Goal: Task Accomplishment & Management: Use online tool/utility

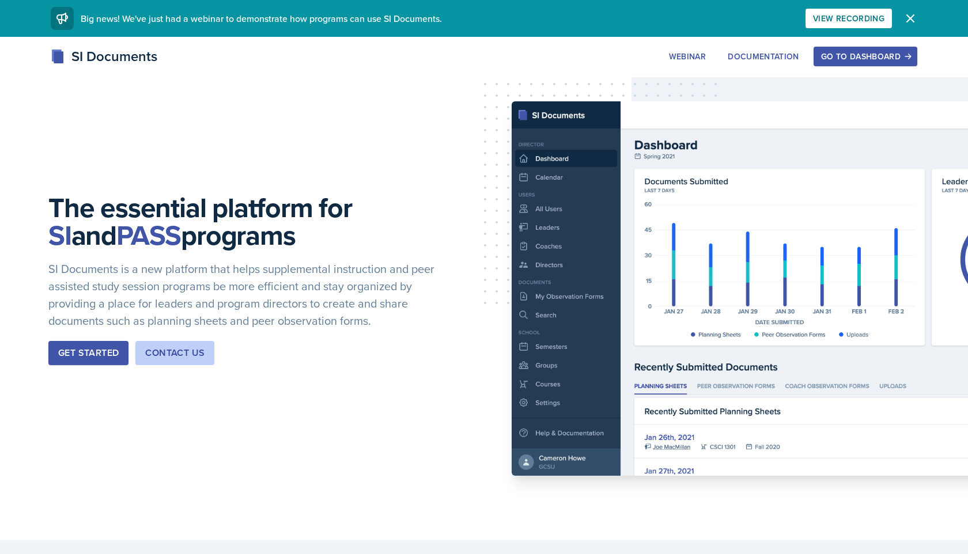
click at [508, 54] on div "Go to Dashboard" at bounding box center [865, 56] width 89 height 9
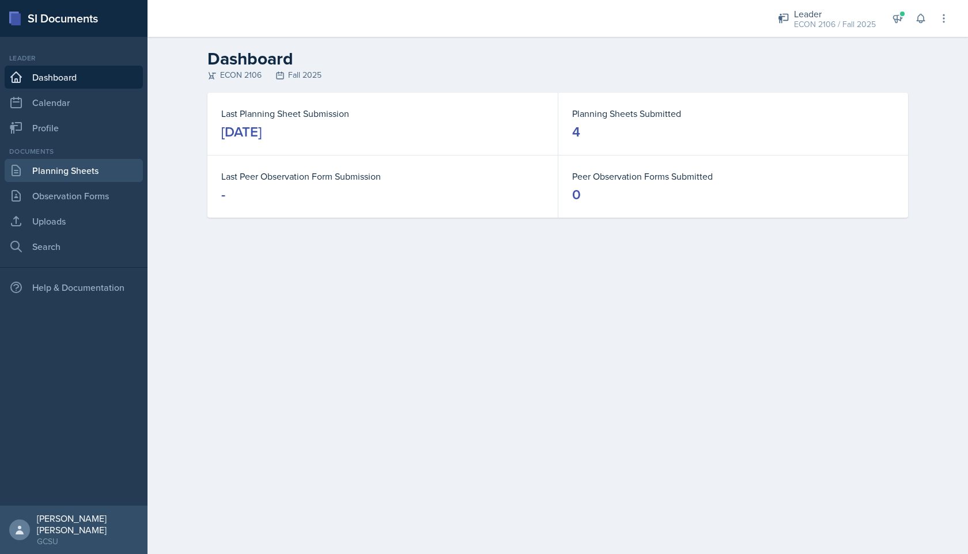
click at [42, 177] on link "Planning Sheets" at bounding box center [74, 170] width 138 height 23
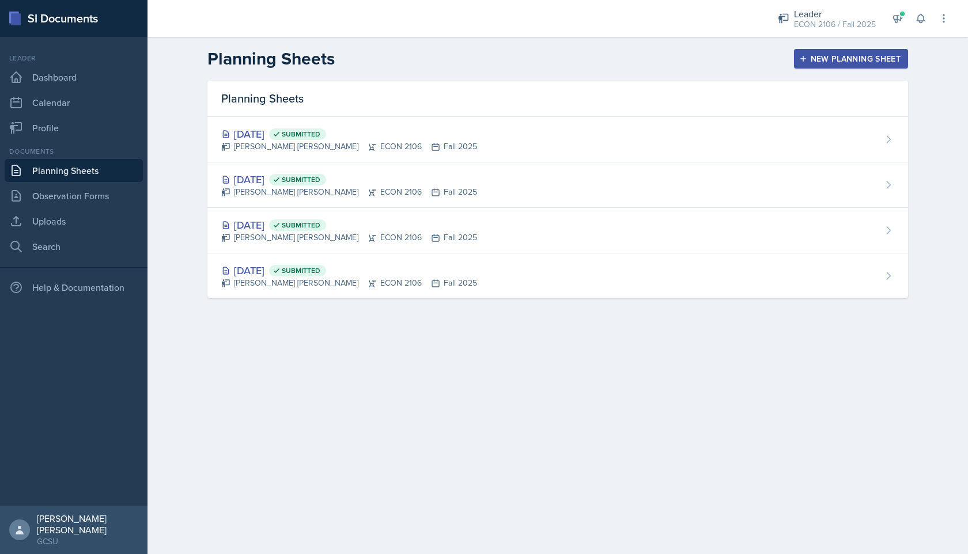
click at [508, 58] on div "New Planning Sheet" at bounding box center [851, 58] width 99 height 9
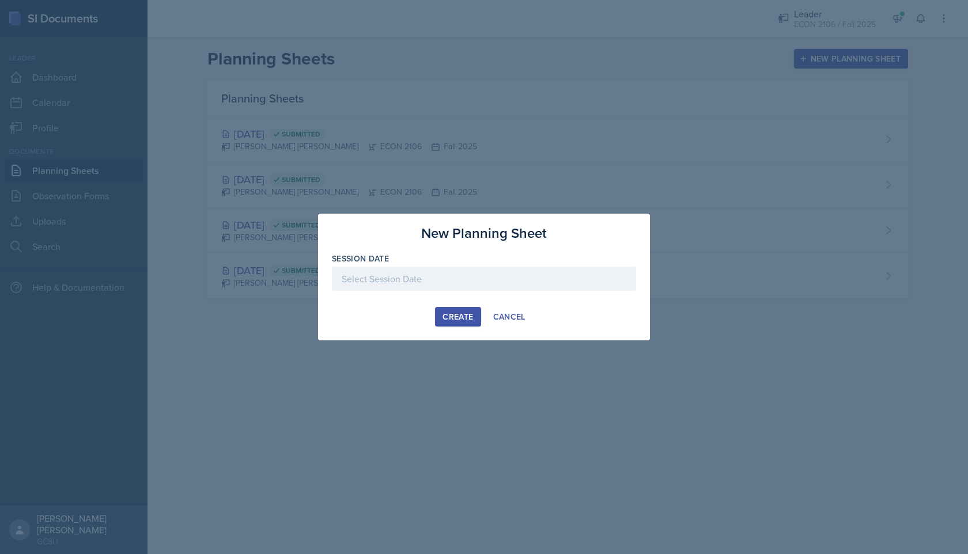
click at [432, 276] on div at bounding box center [484, 279] width 304 height 24
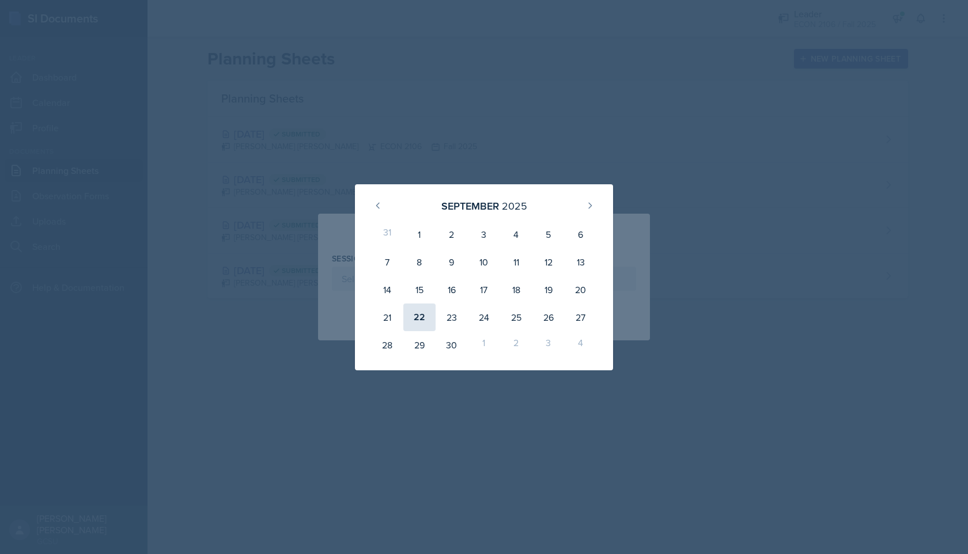
click at [425, 319] on div "22" at bounding box center [419, 318] width 32 height 28
type input "September 22nd, 2025"
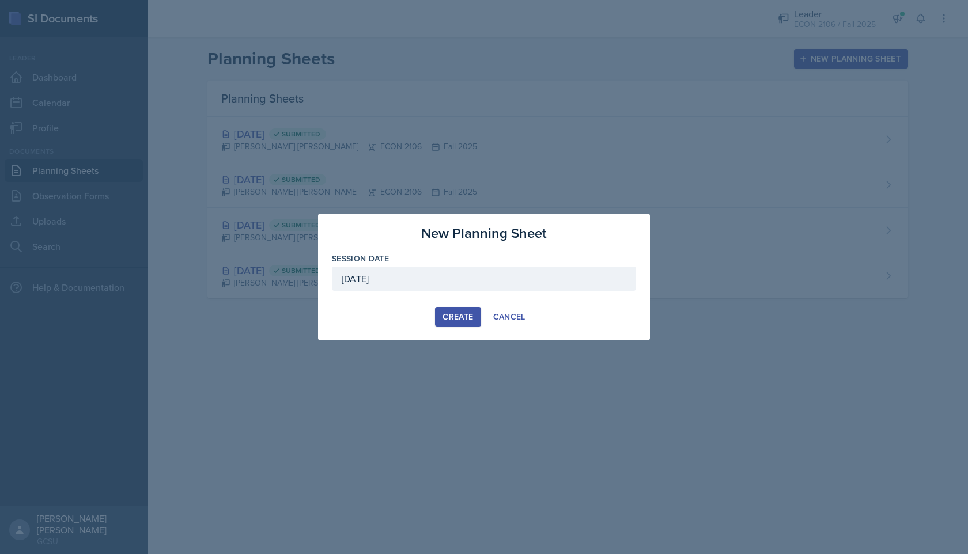
click at [467, 318] on div "Create" at bounding box center [458, 316] width 31 height 9
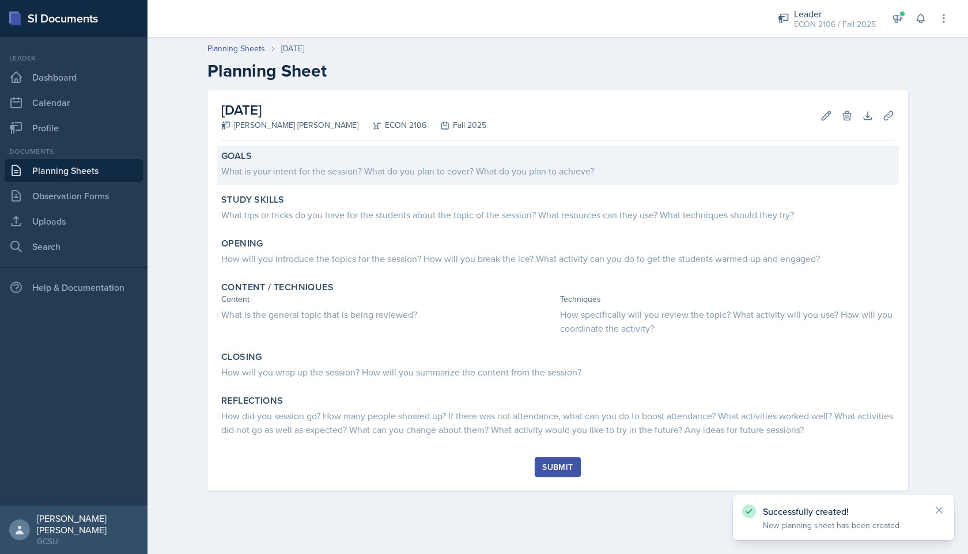
click at [302, 176] on div "What is your intent for the session? What do you plan to cover? What do you pla…" at bounding box center [557, 171] width 673 height 14
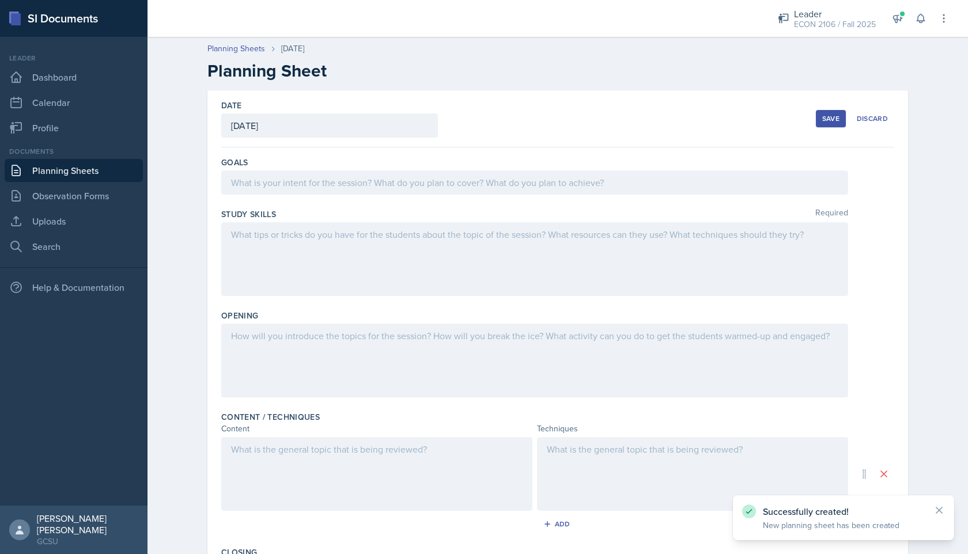
click at [297, 180] on div at bounding box center [534, 183] width 627 height 24
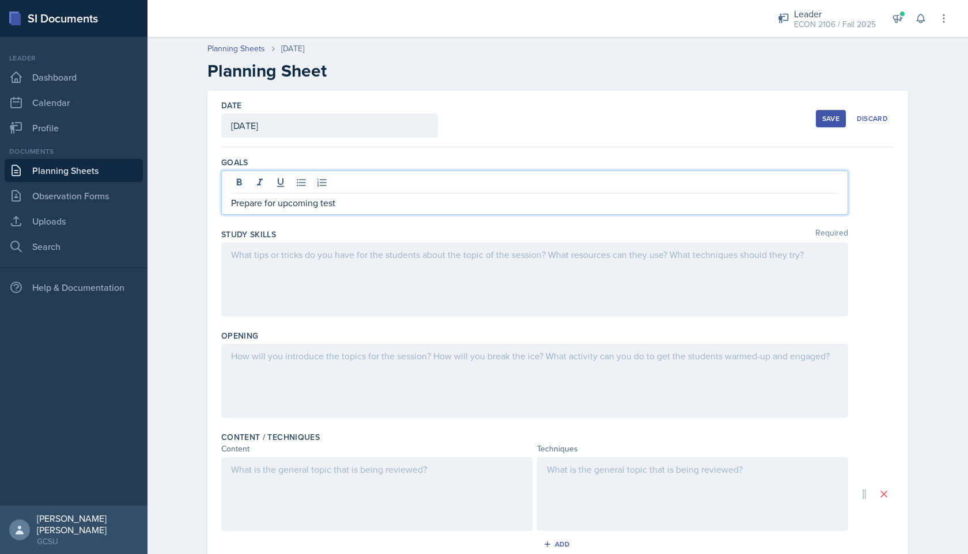
click at [305, 273] on div at bounding box center [534, 280] width 627 height 74
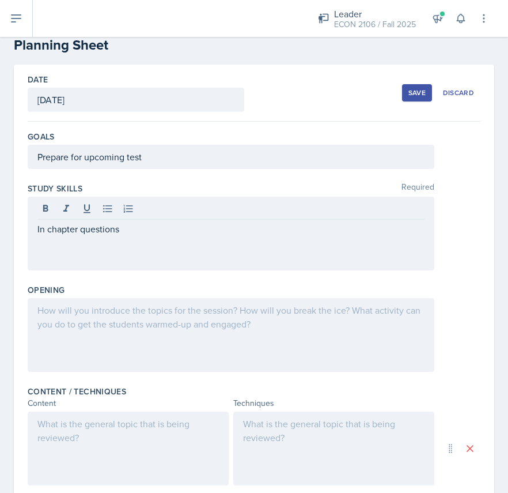
scroll to position [28, 0]
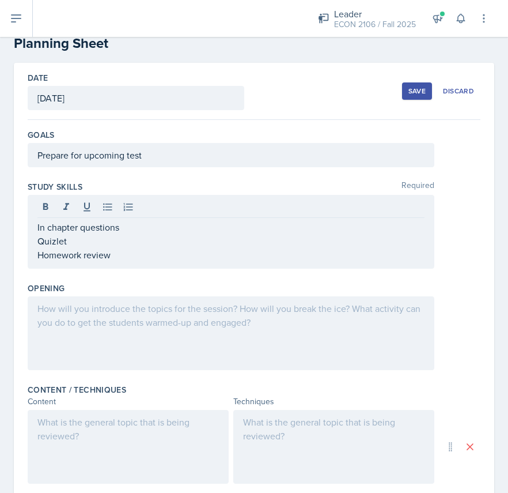
click at [186, 335] on div at bounding box center [231, 333] width 407 height 74
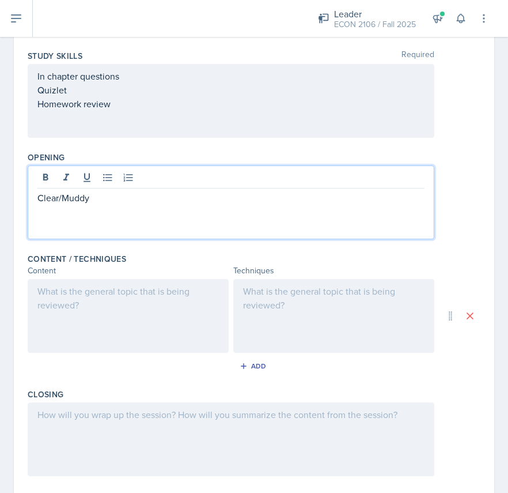
click at [173, 317] on div at bounding box center [128, 316] width 201 height 74
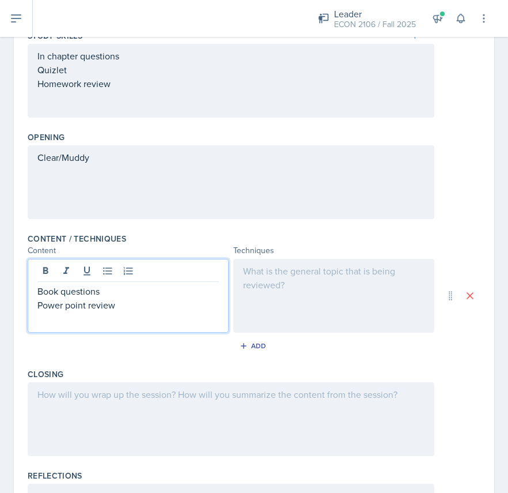
click at [320, 305] on div at bounding box center [333, 296] width 201 height 74
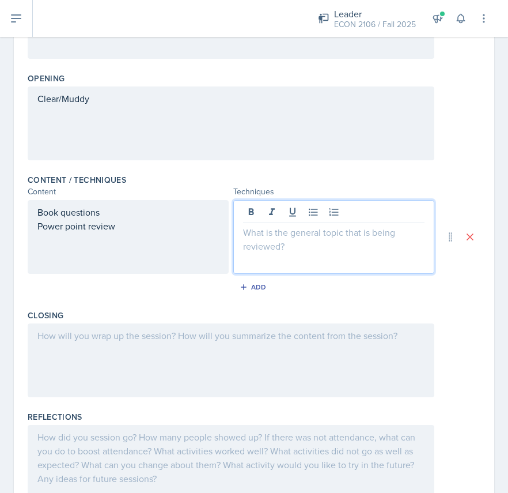
click at [217, 355] on div at bounding box center [231, 360] width 407 height 74
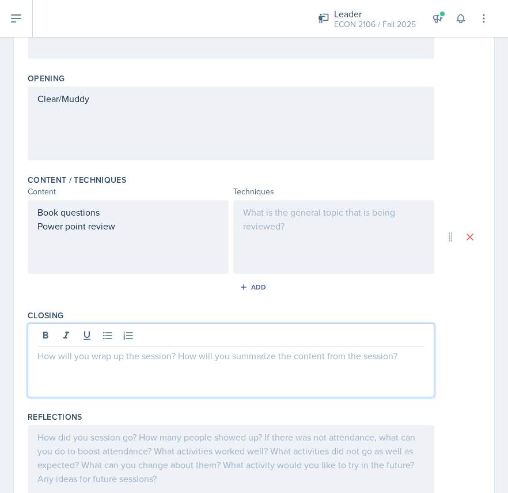
scroll to position [258, 0]
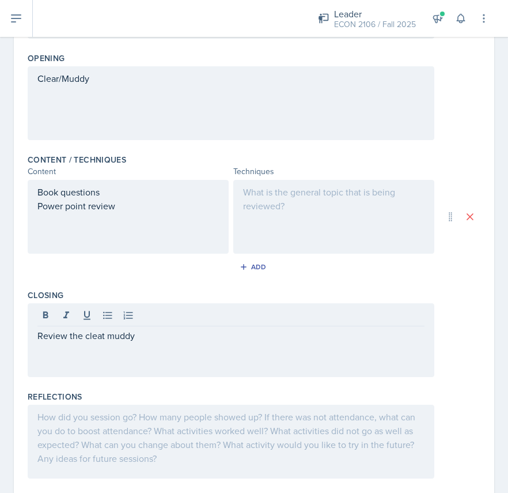
drag, startPoint x: 130, startPoint y: 225, endPoint x: 44, endPoint y: 191, distance: 91.8
click at [44, 191] on div "Book questions Power point review" at bounding box center [128, 217] width 201 height 74
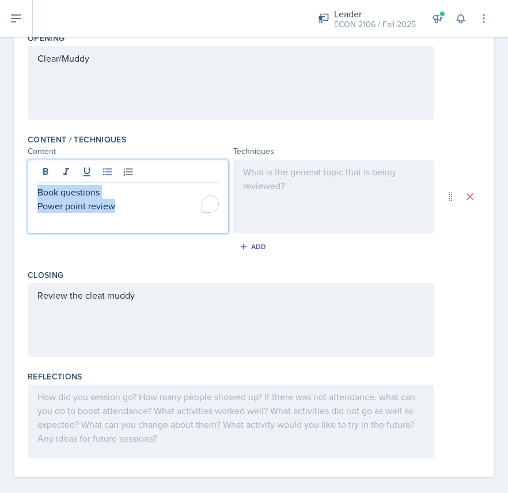
drag, startPoint x: 40, startPoint y: 191, endPoint x: 123, endPoint y: 203, distance: 83.9
click at [123, 203] on div "Book questions Power point review" at bounding box center [128, 199] width 182 height 28
copy div "Book questions Power point review"
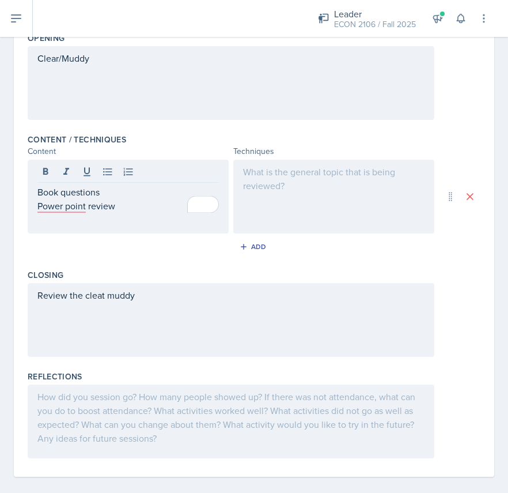
click at [304, 191] on div at bounding box center [333, 197] width 201 height 74
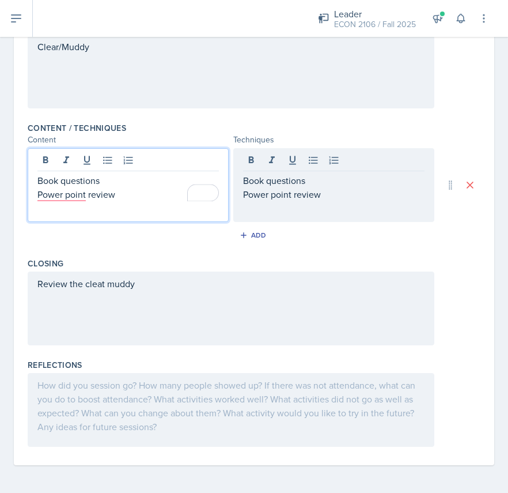
drag, startPoint x: 120, startPoint y: 177, endPoint x: 141, endPoint y: 209, distance: 37.7
click at [141, 209] on div "Book questions Power point review" at bounding box center [128, 185] width 201 height 74
drag, startPoint x: 101, startPoint y: 182, endPoint x: 7, endPoint y: 176, distance: 94.7
click at [7, 176] on div "Date September 22nd, 2025 September 2025 31 1 2 3 4 5 6 7 8 9 10 11 12 13 14 15…" at bounding box center [254, 146] width 508 height 691
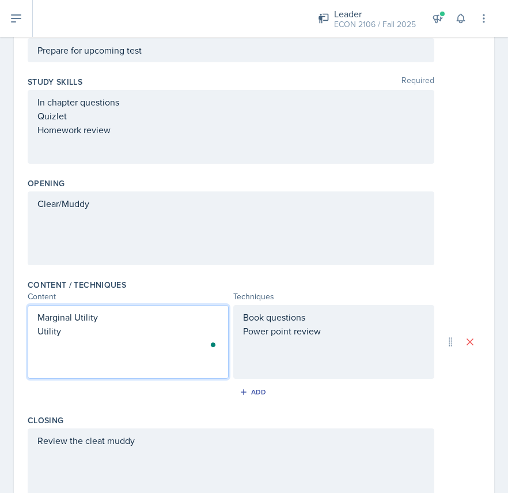
scroll to position [0, 0]
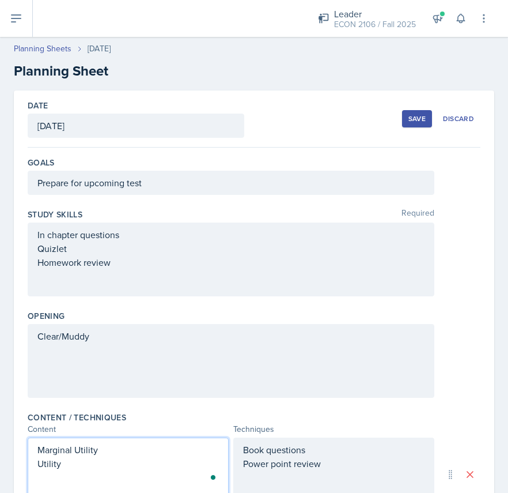
click at [419, 118] on div "Save" at bounding box center [417, 118] width 17 height 9
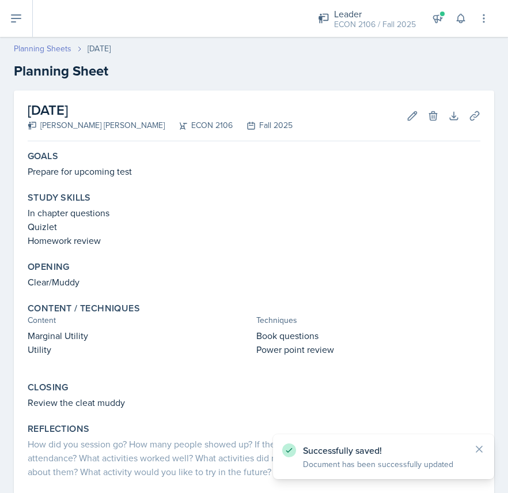
click at [46, 43] on link "Planning Sheets" at bounding box center [43, 49] width 58 height 12
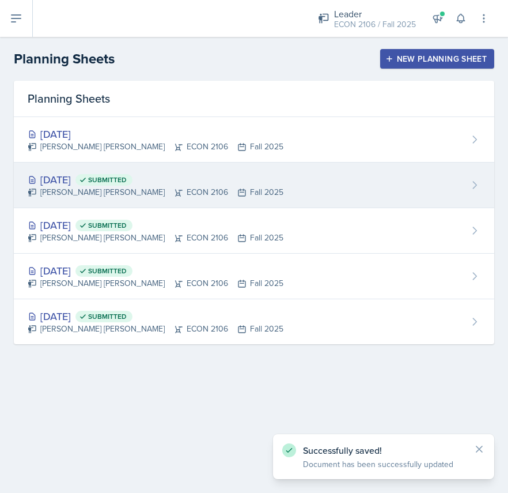
click at [93, 191] on div "Mary Hayden Hughes ECON 2106 Fall 2025" at bounding box center [156, 192] width 256 height 12
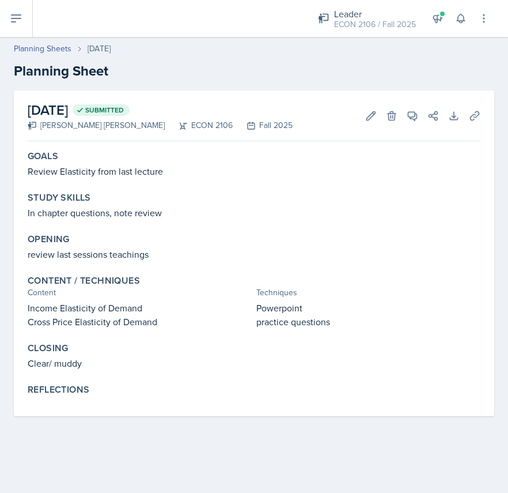
click at [361, 120] on div "Edit Delete" at bounding box center [376, 116] width 41 height 12
click at [372, 122] on button "Edit" at bounding box center [371, 115] width 21 height 21
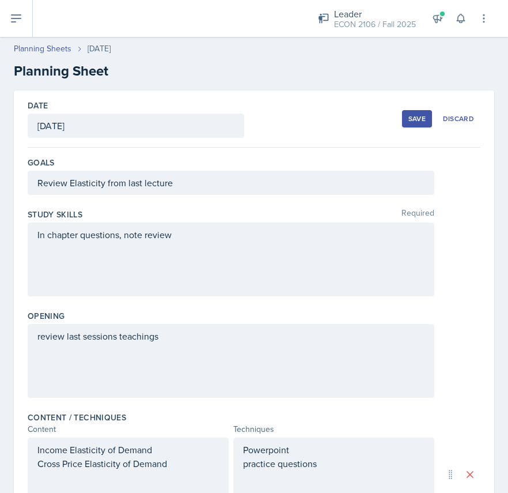
scroll to position [289, 0]
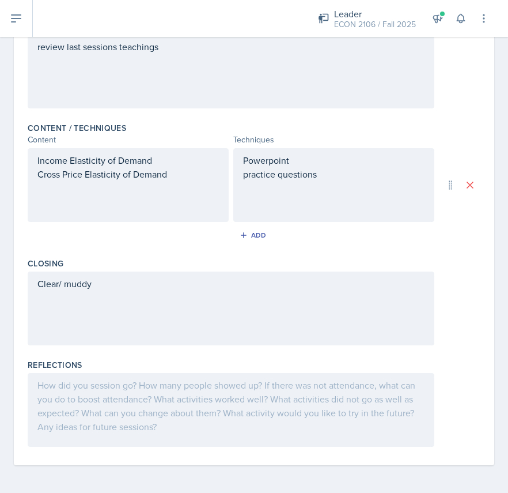
click at [124, 387] on div at bounding box center [231, 410] width 407 height 74
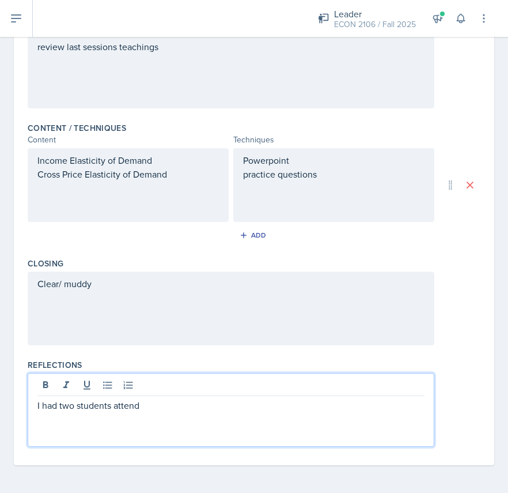
scroll to position [0, 0]
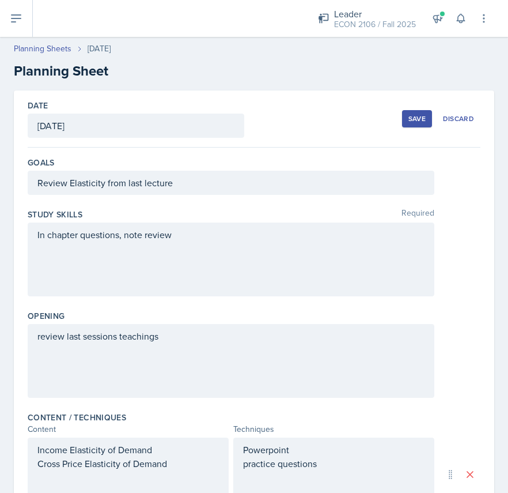
click at [413, 122] on div "Save" at bounding box center [417, 118] width 17 height 9
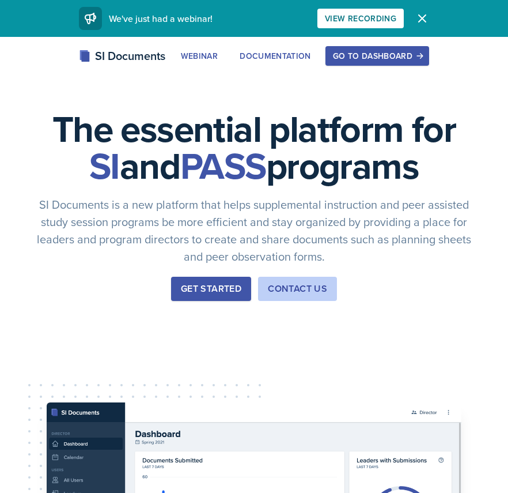
click at [390, 52] on div "Go to Dashboard" at bounding box center [377, 55] width 89 height 9
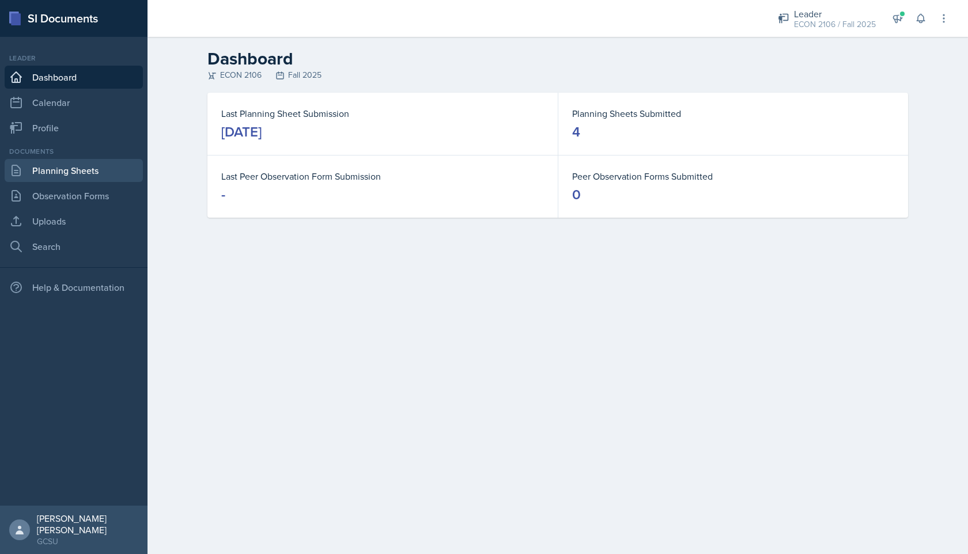
click at [73, 164] on link "Planning Sheets" at bounding box center [74, 170] width 138 height 23
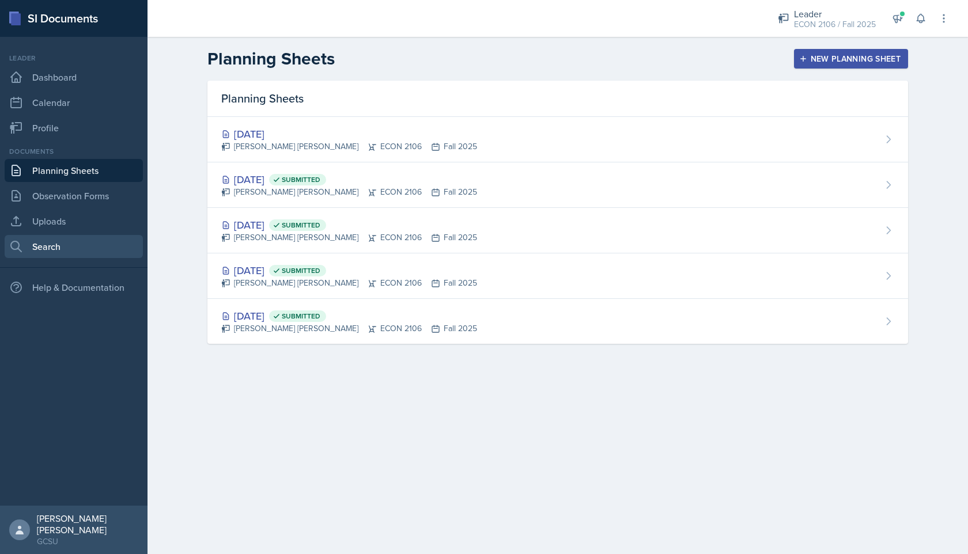
click at [67, 240] on link "Search" at bounding box center [74, 246] width 138 height 23
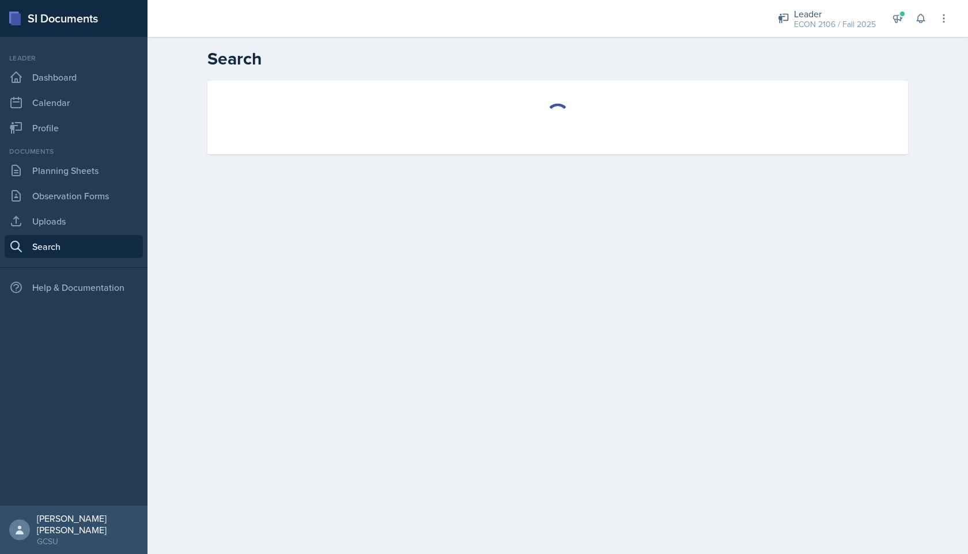
select select "all"
select select "1"
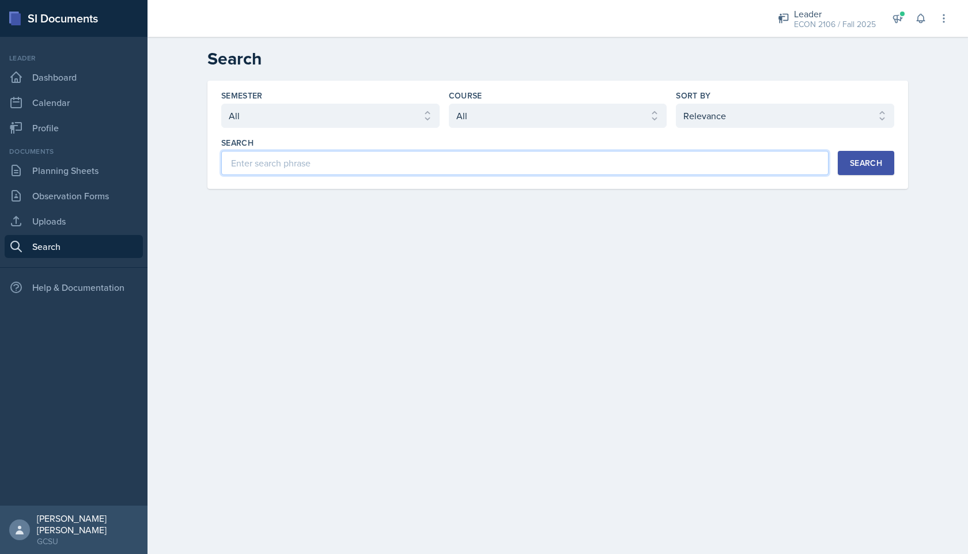
click at [326, 162] on input at bounding box center [524, 163] width 607 height 24
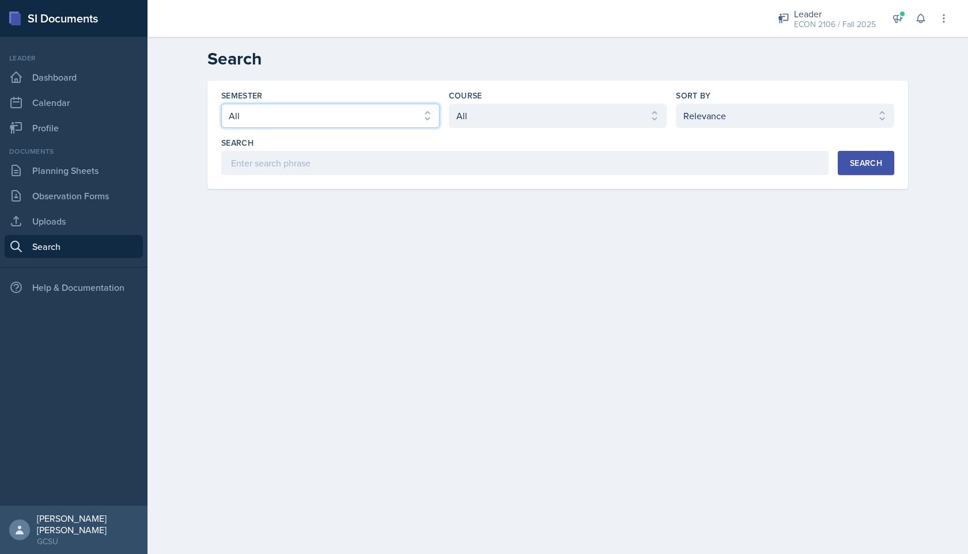
click at [364, 112] on select "Select semester All Fall 2025 Spring 2025 Fall 2024 Spring 2024 Fall 2023 Sprin…" at bounding box center [330, 116] width 218 height 24
click at [502, 118] on select "Select course All ACCT 3101 ACCT 3102 ASTR 1000 BIOL 1100 BIOL 1107 BIOL 1108 B…" at bounding box center [558, 116] width 218 height 24
select select "c9bad1b1-c359-4dc6-8455-743bf519e2f7"
click at [449, 104] on select "Select course All ACCT 3101 ACCT 3102 ASTR 1000 BIOL 1100 BIOL 1107 BIOL 1108 B…" at bounding box center [558, 116] width 218 height 24
click at [508, 160] on div "Search" at bounding box center [866, 162] width 32 height 9
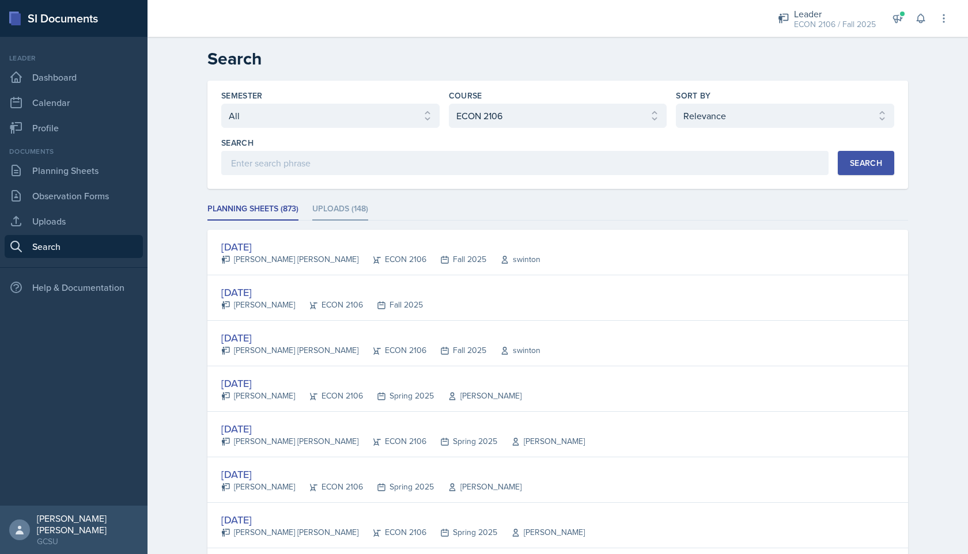
click at [356, 203] on li "Uploads (148)" at bounding box center [340, 209] width 56 height 22
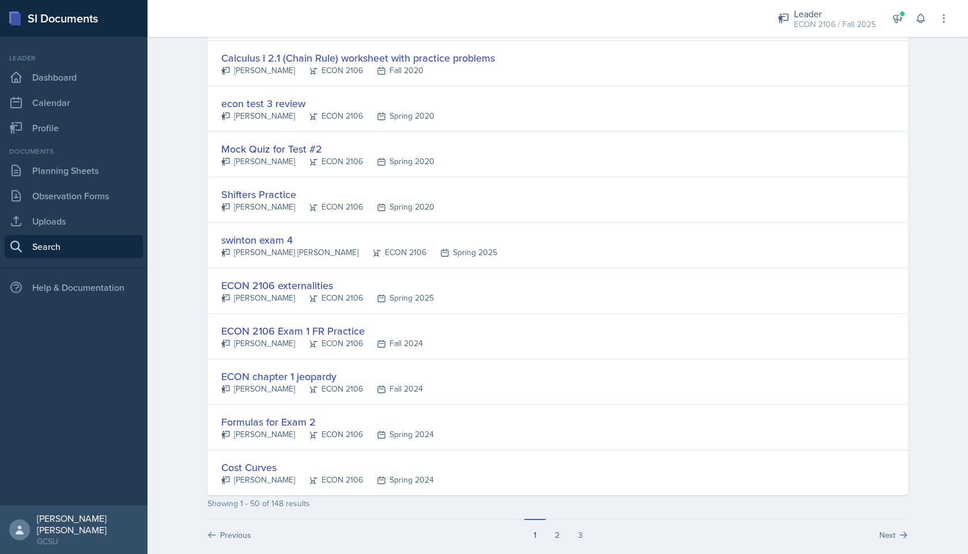
scroll to position [2011, 0]
click at [508, 492] on button "2" at bounding box center [557, 529] width 23 height 22
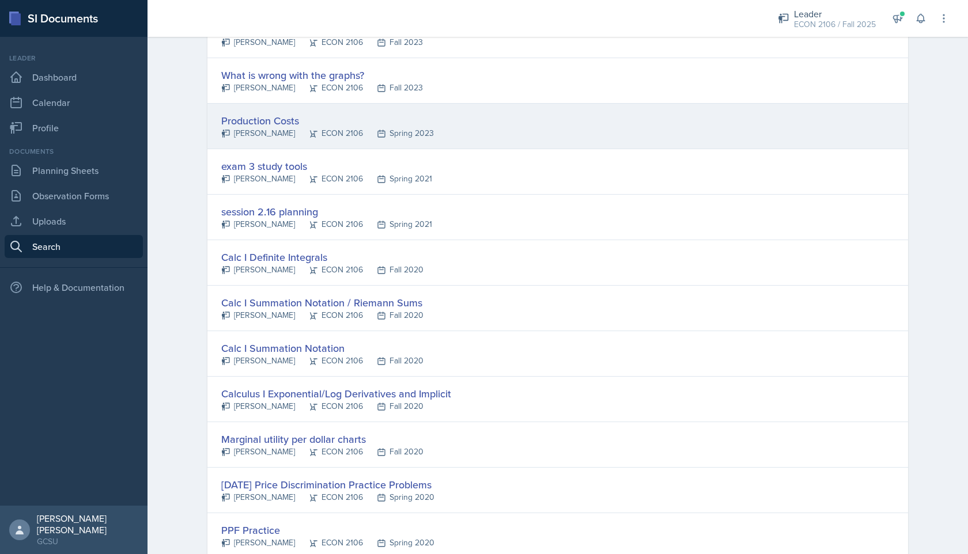
scroll to position [400, 0]
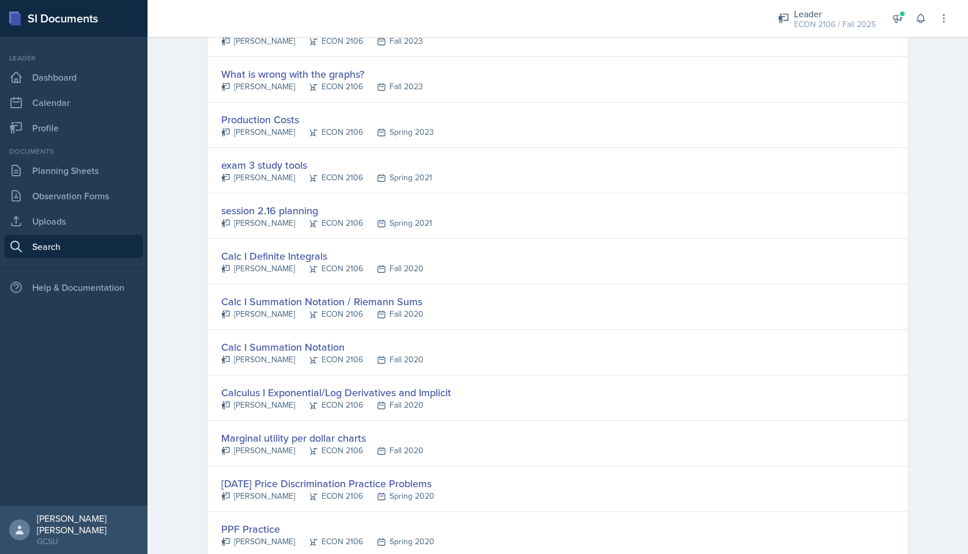
click at [385, 434] on div "Marginal utility per dollar charts" at bounding box center [322, 438] width 202 height 16
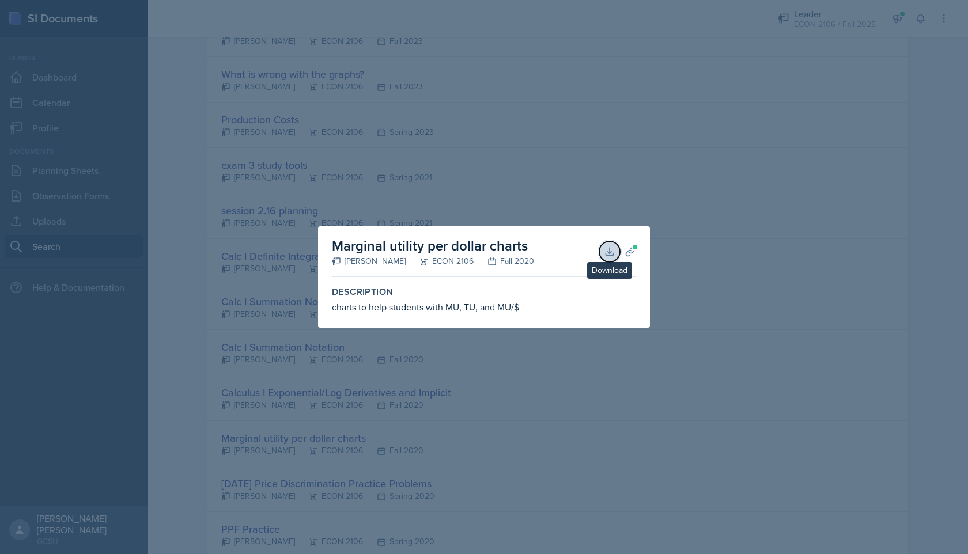
click at [508, 251] on icon at bounding box center [610, 252] width 12 height 12
click at [508, 21] on div at bounding box center [484, 277] width 968 height 554
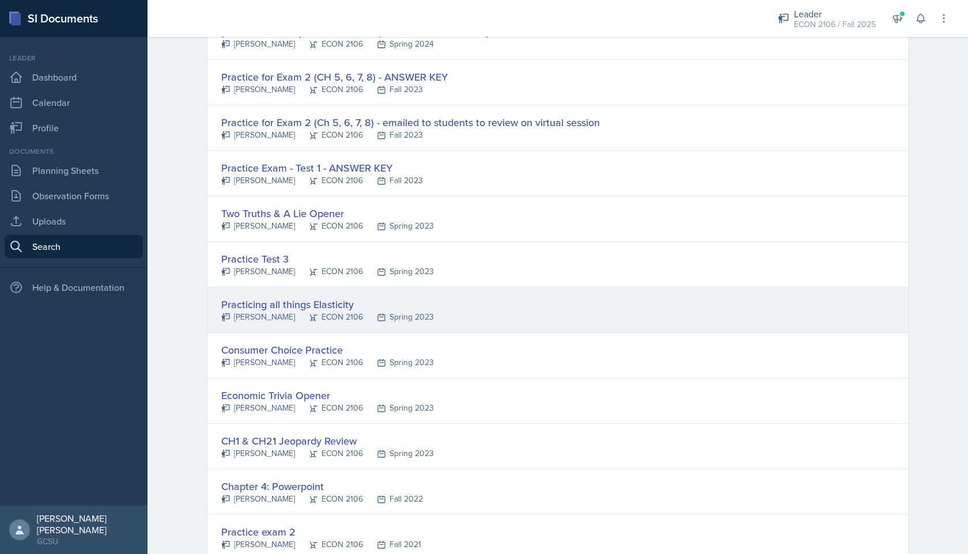
scroll to position [1594, 0]
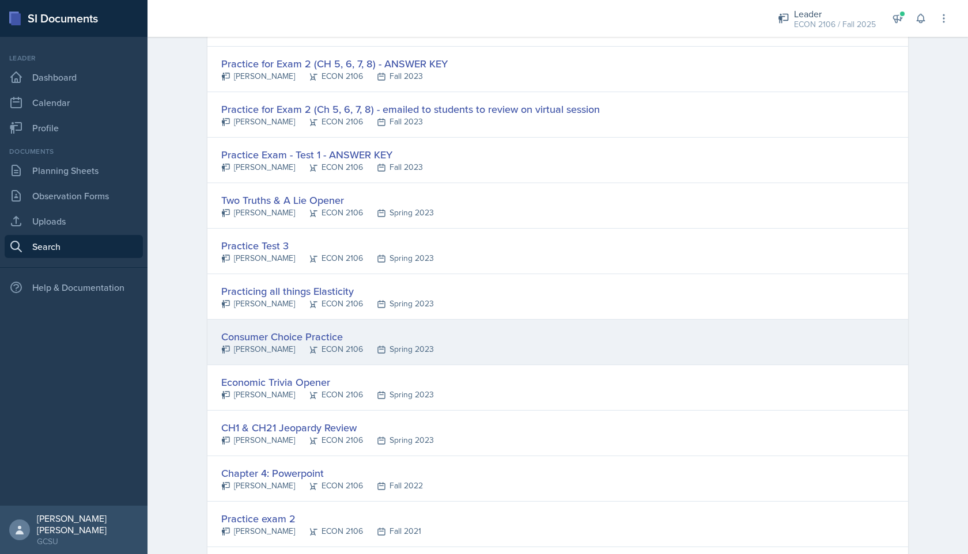
click at [508, 349] on div "Consumer Choice Practice [PERSON_NAME] ECON 2106 Spring 2023" at bounding box center [557, 343] width 701 height 46
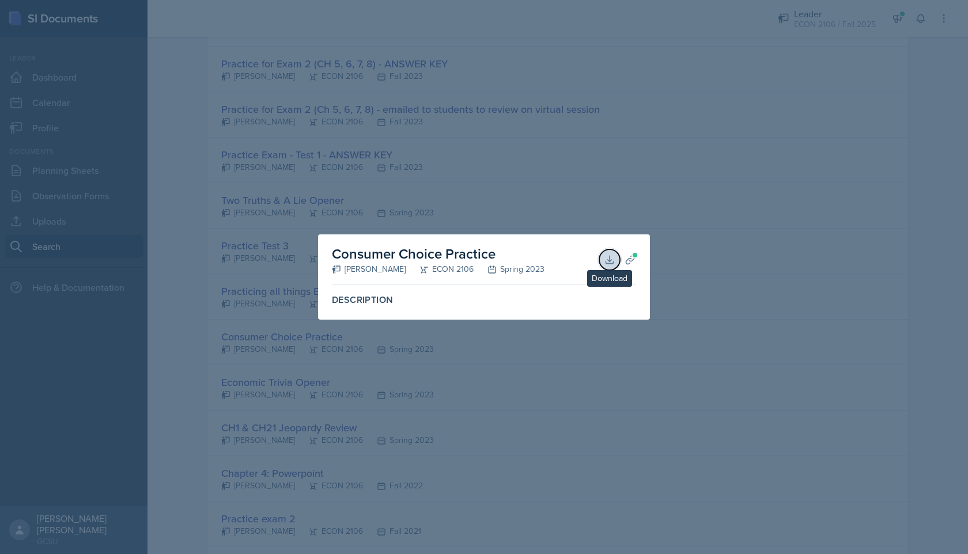
click at [508, 255] on icon at bounding box center [610, 260] width 12 height 12
